Goal: Information Seeking & Learning: Compare options

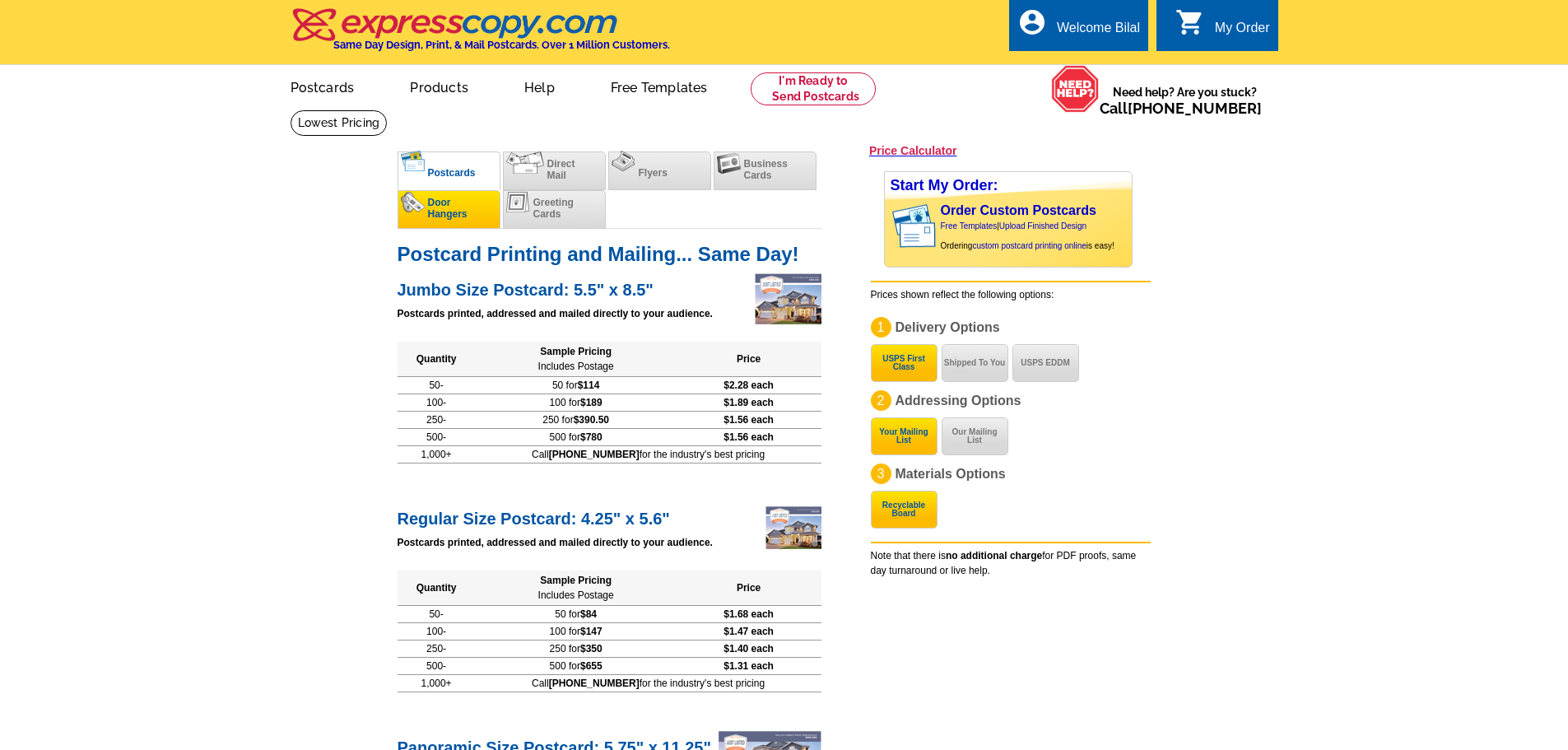
click at [413, 210] on img at bounding box center [413, 201] width 24 height 21
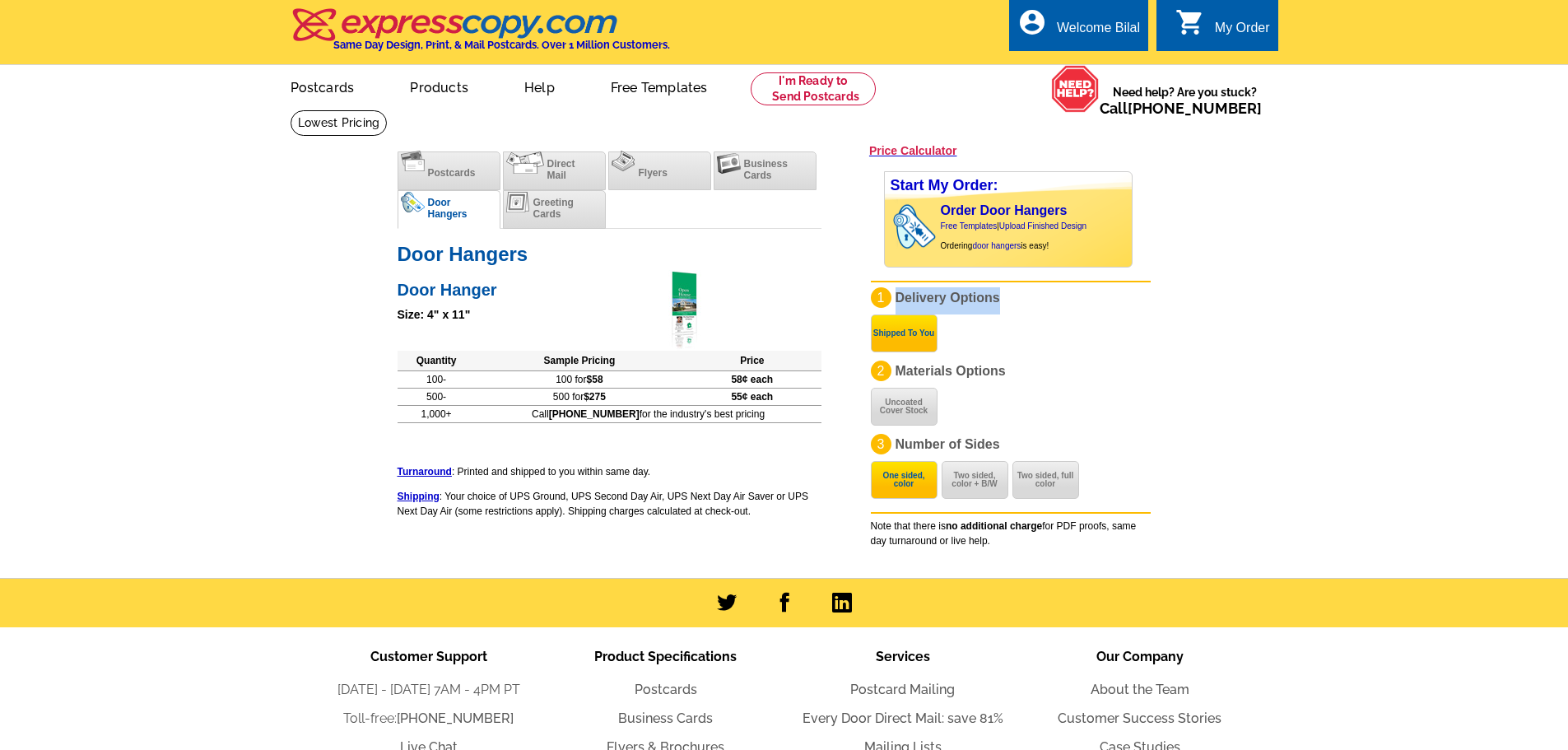
drag, startPoint x: 1017, startPoint y: 299, endPoint x: 884, endPoint y: 290, distance: 133.3
click at [884, 290] on p "1 Delivery Options Shipped To You" at bounding box center [1010, 300] width 280 height 27
click at [963, 477] on button "Two sided, color + B/W" at bounding box center [974, 480] width 67 height 38
click at [1038, 479] on button "Two sided, full color" at bounding box center [1045, 480] width 67 height 38
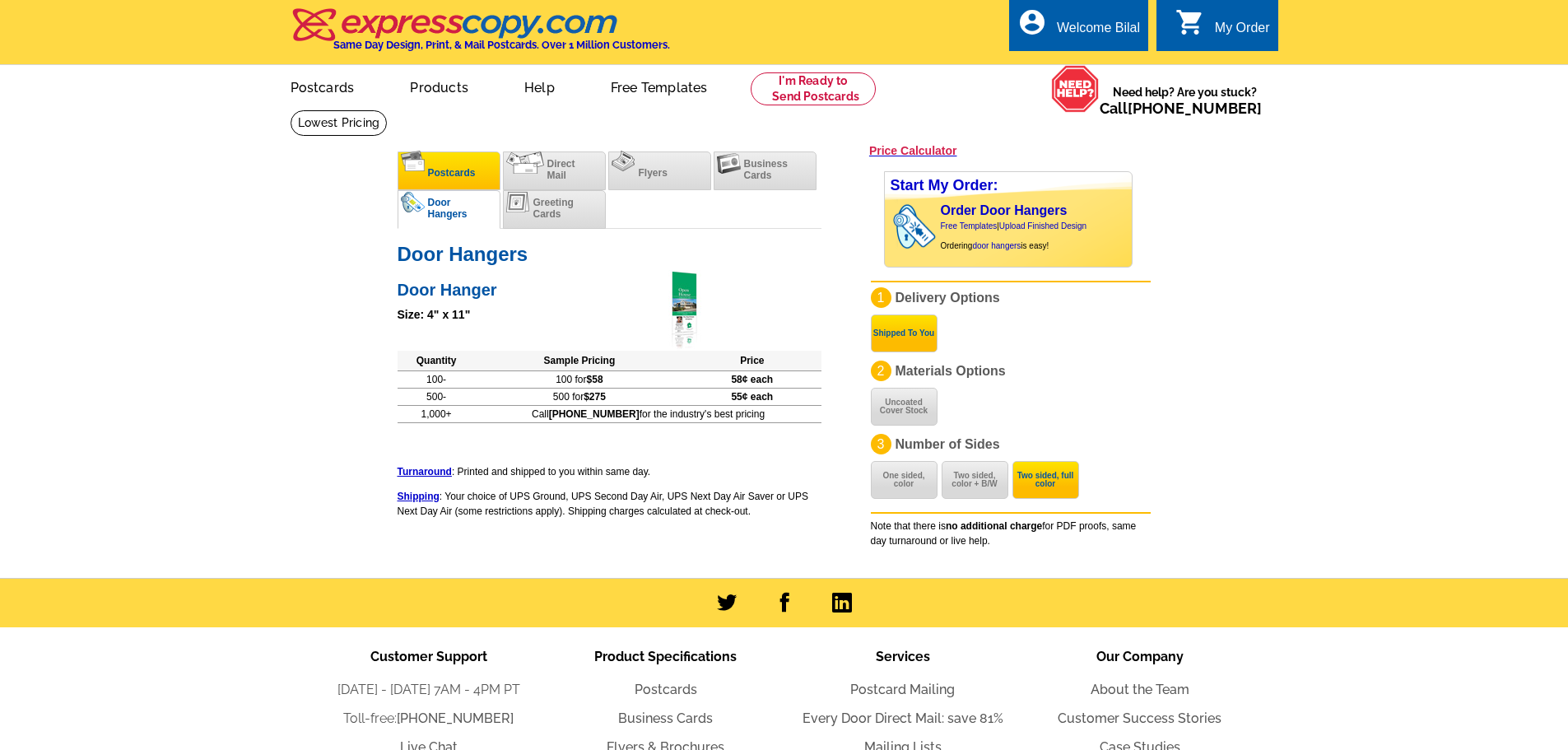
click at [432, 184] on li "Postcards" at bounding box center [449, 171] width 103 height 39
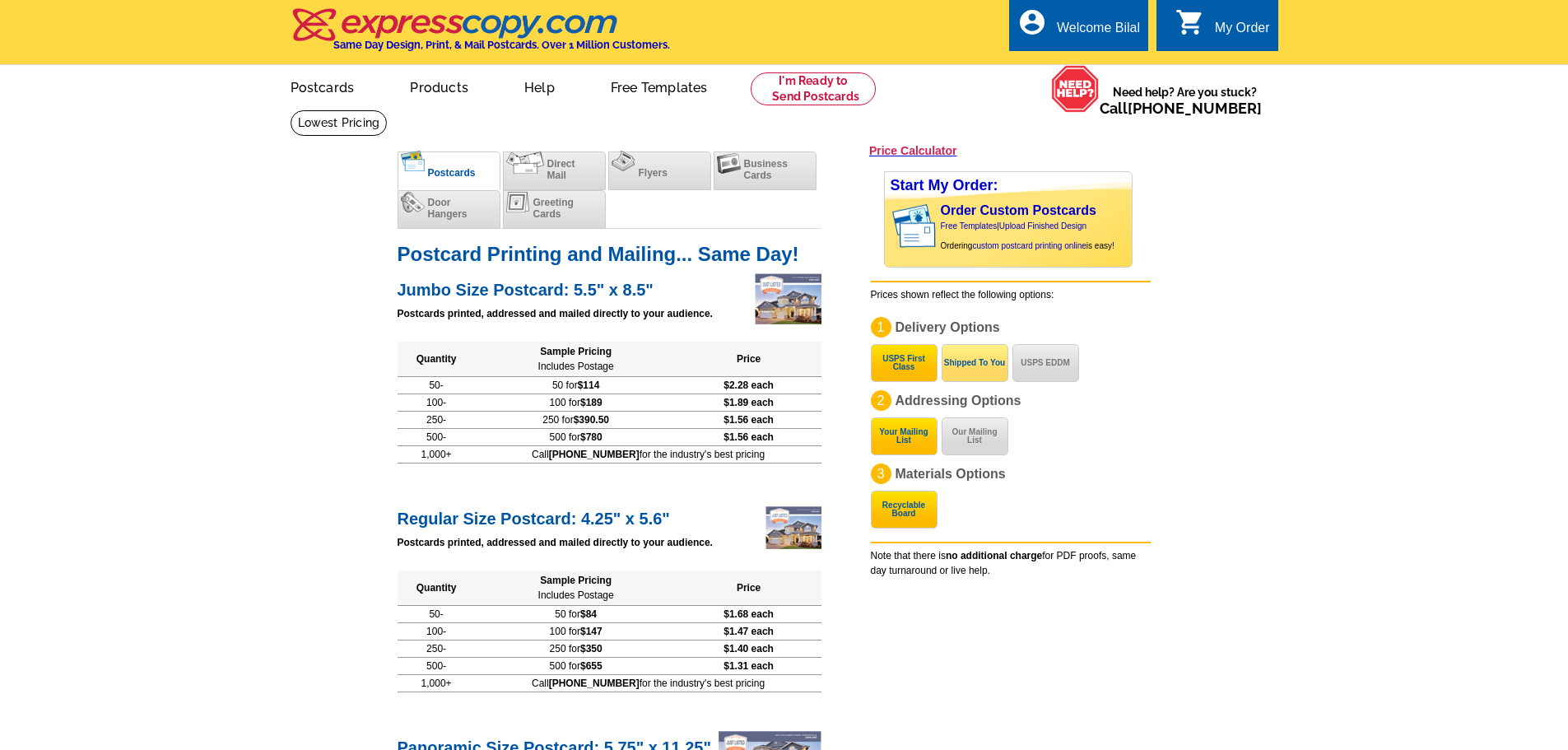
click at [969, 368] on button "Shipped To You" at bounding box center [974, 363] width 67 height 38
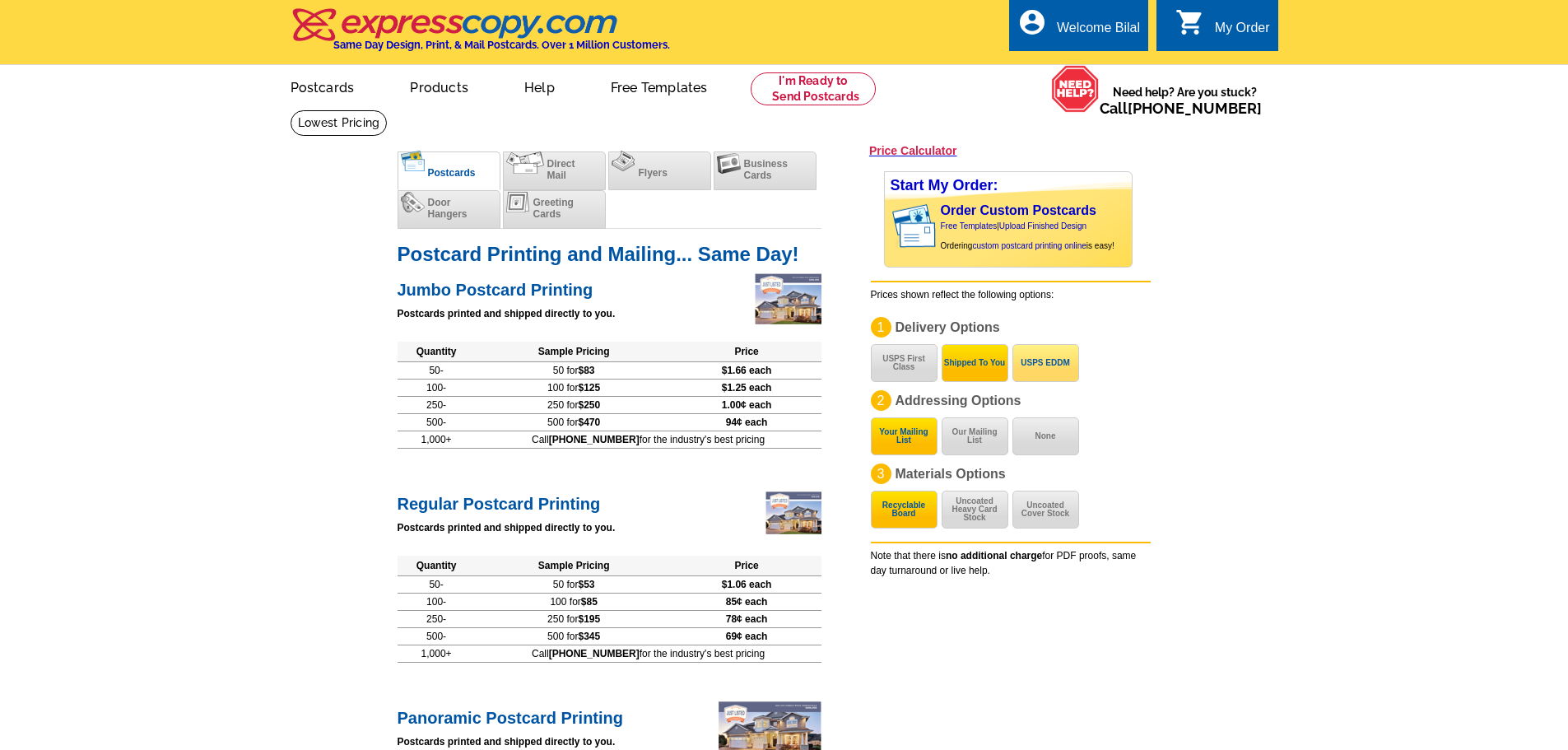
click at [1039, 378] on button "USPS EDDM" at bounding box center [1045, 363] width 67 height 38
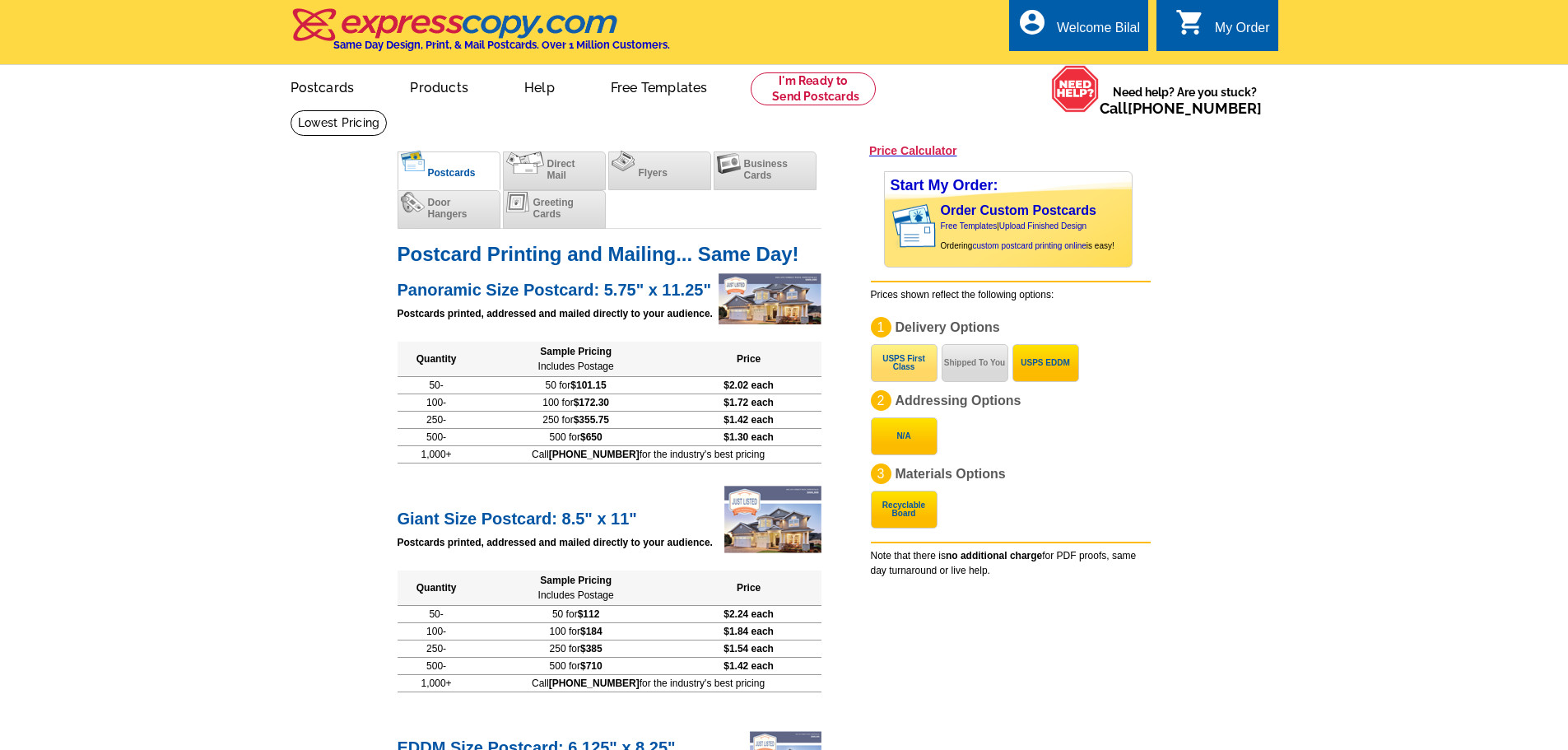
click at [886, 367] on button "USPS First Class" at bounding box center [903, 363] width 67 height 38
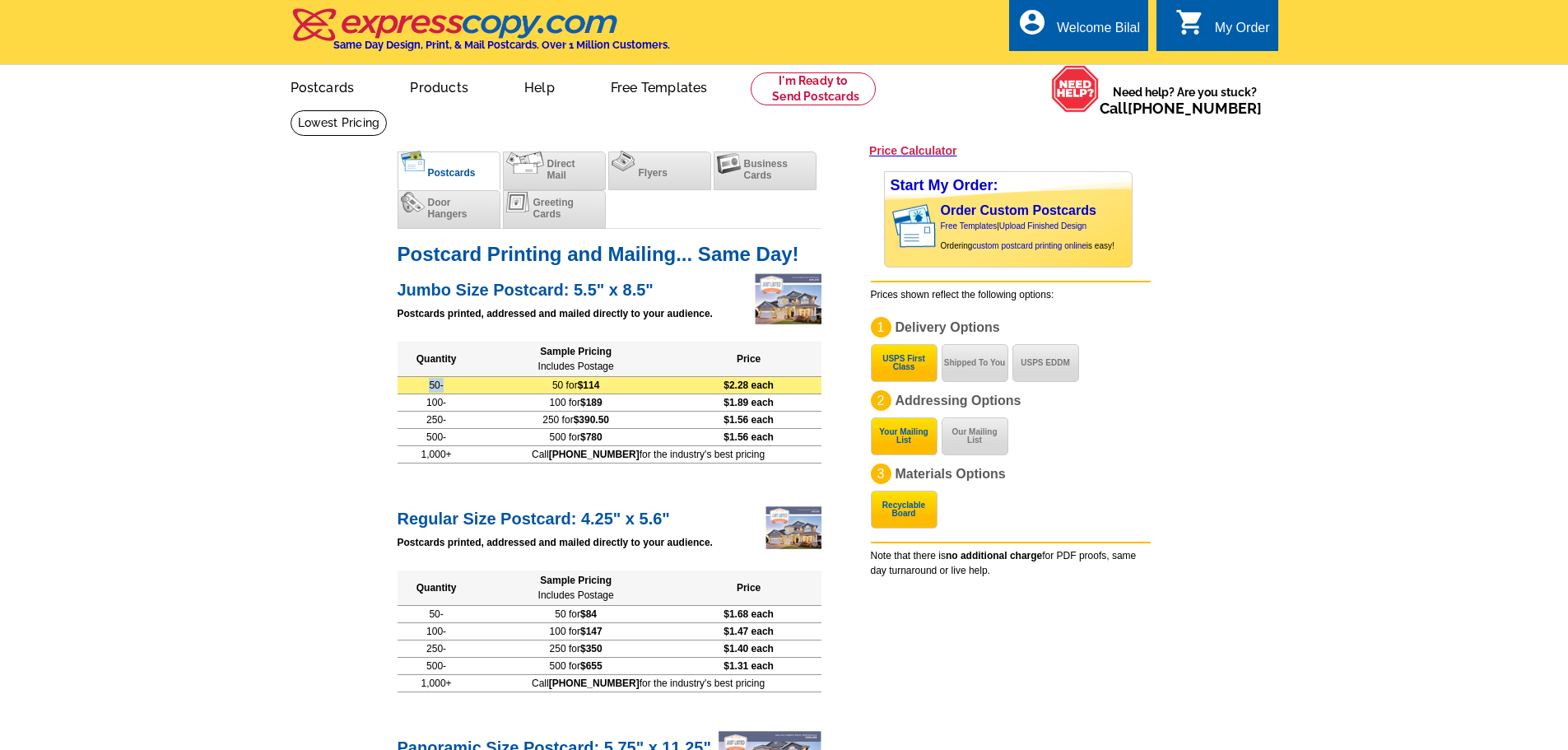
drag, startPoint x: 431, startPoint y: 389, endPoint x: 467, endPoint y: 392, distance: 36.1
click at [467, 392] on td "50-" at bounding box center [437, 384] width 78 height 17
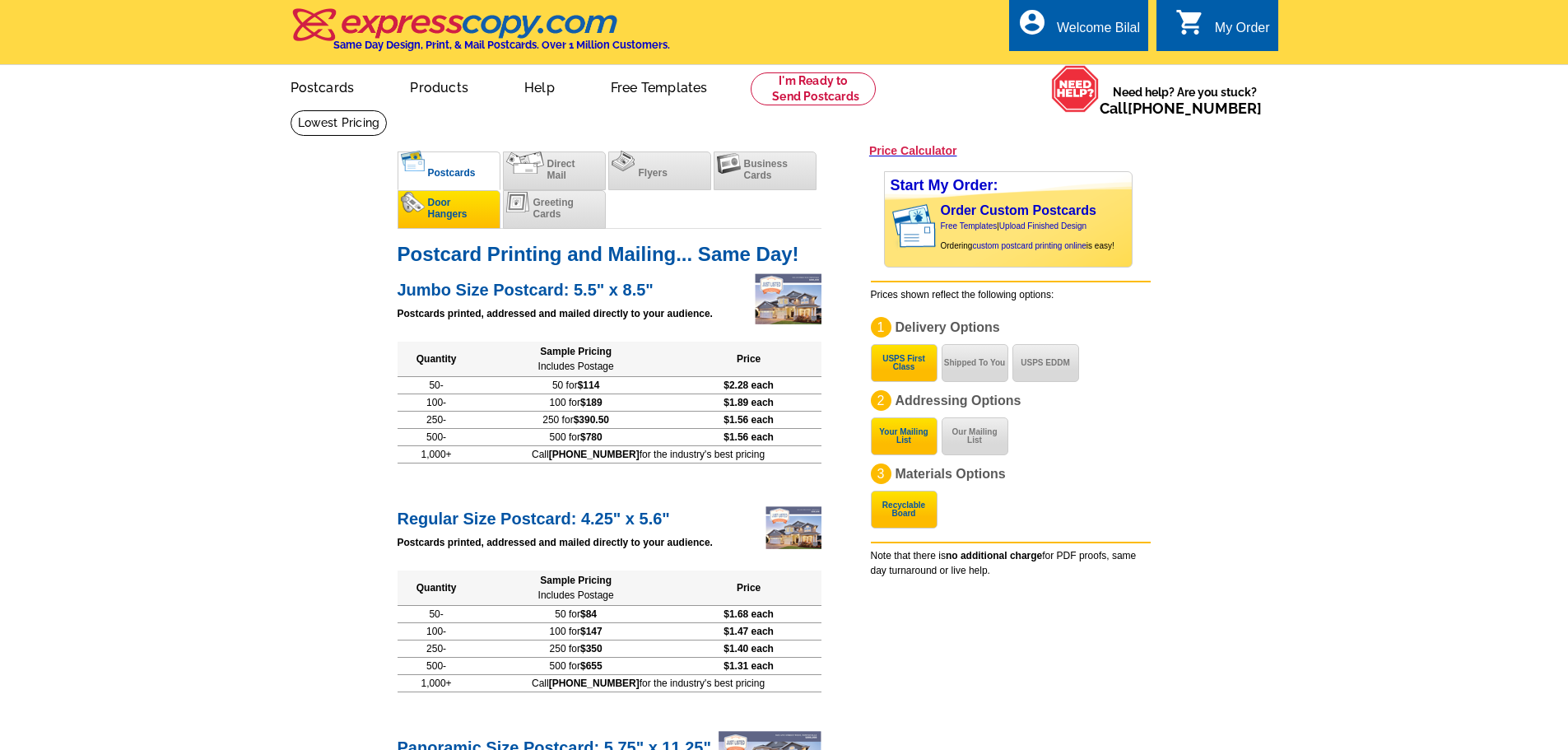
click at [466, 196] on li "Door Hangers" at bounding box center [449, 209] width 103 height 39
